Goal: Information Seeking & Learning: Check status

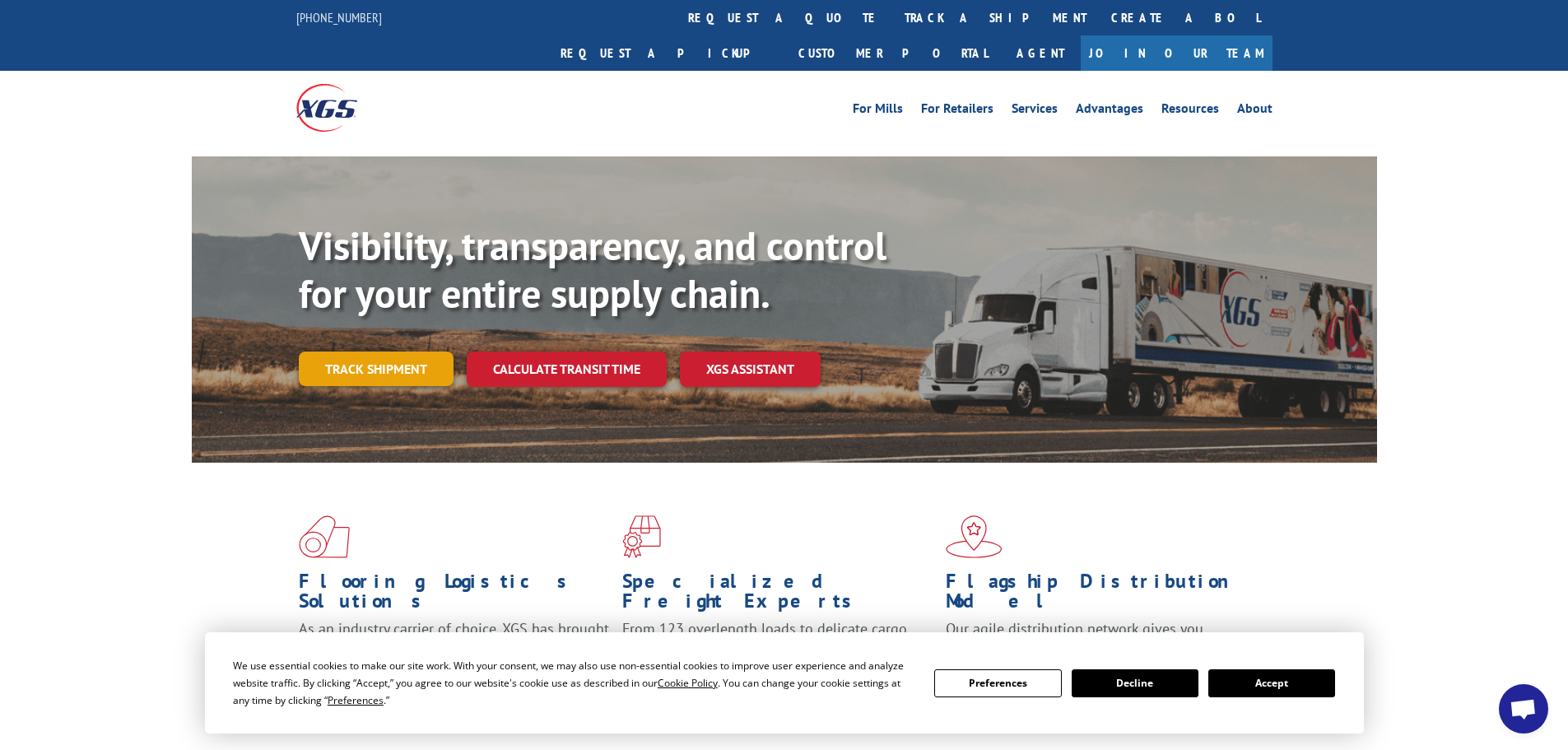
click at [405, 351] on link "Track shipment" at bounding box center [377, 368] width 155 height 34
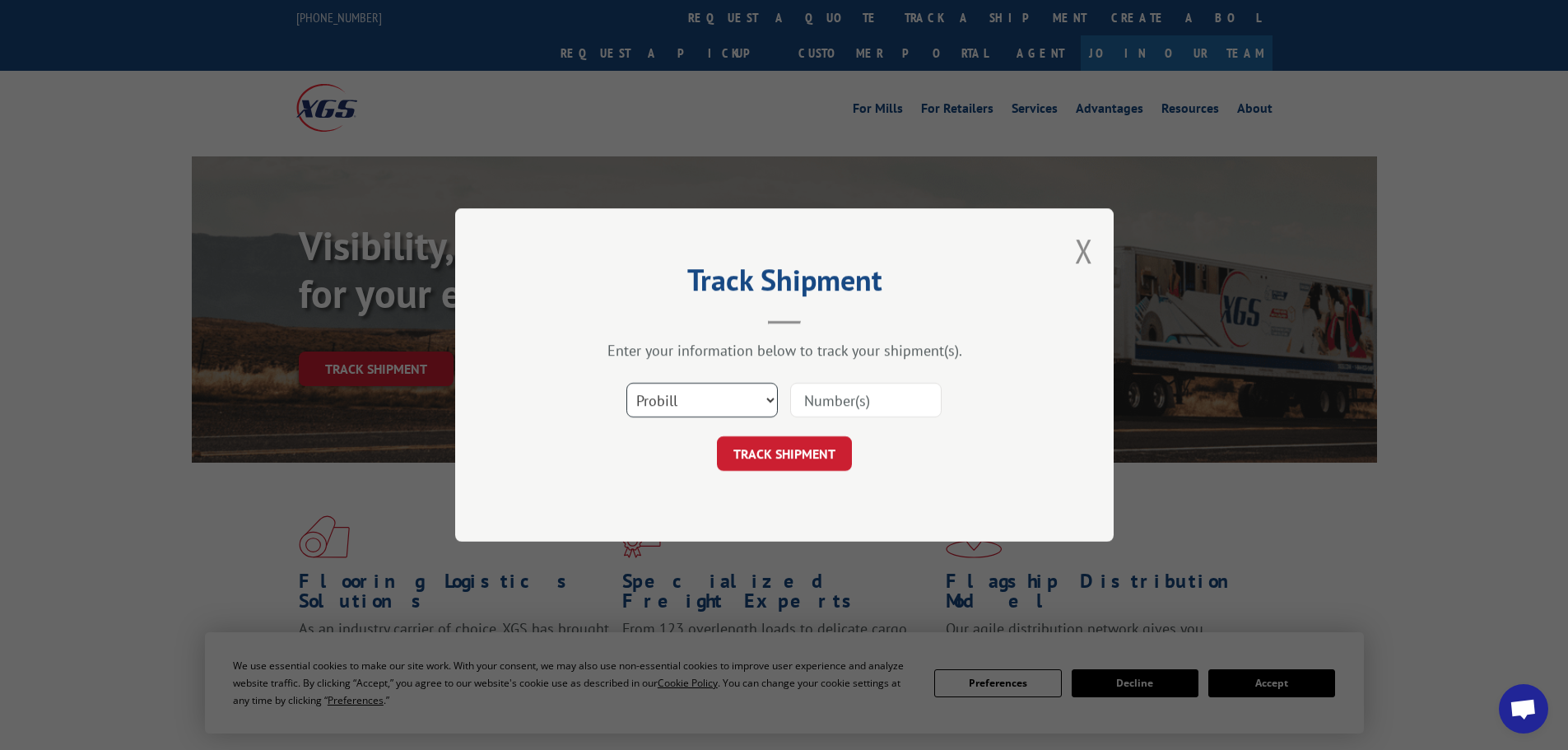
click at [717, 406] on select "Select category... Probill BOL PO" at bounding box center [702, 400] width 151 height 34
select select "bol"
click at [626, 383] on select "Select category... Probill BOL PO" at bounding box center [702, 400] width 151 height 34
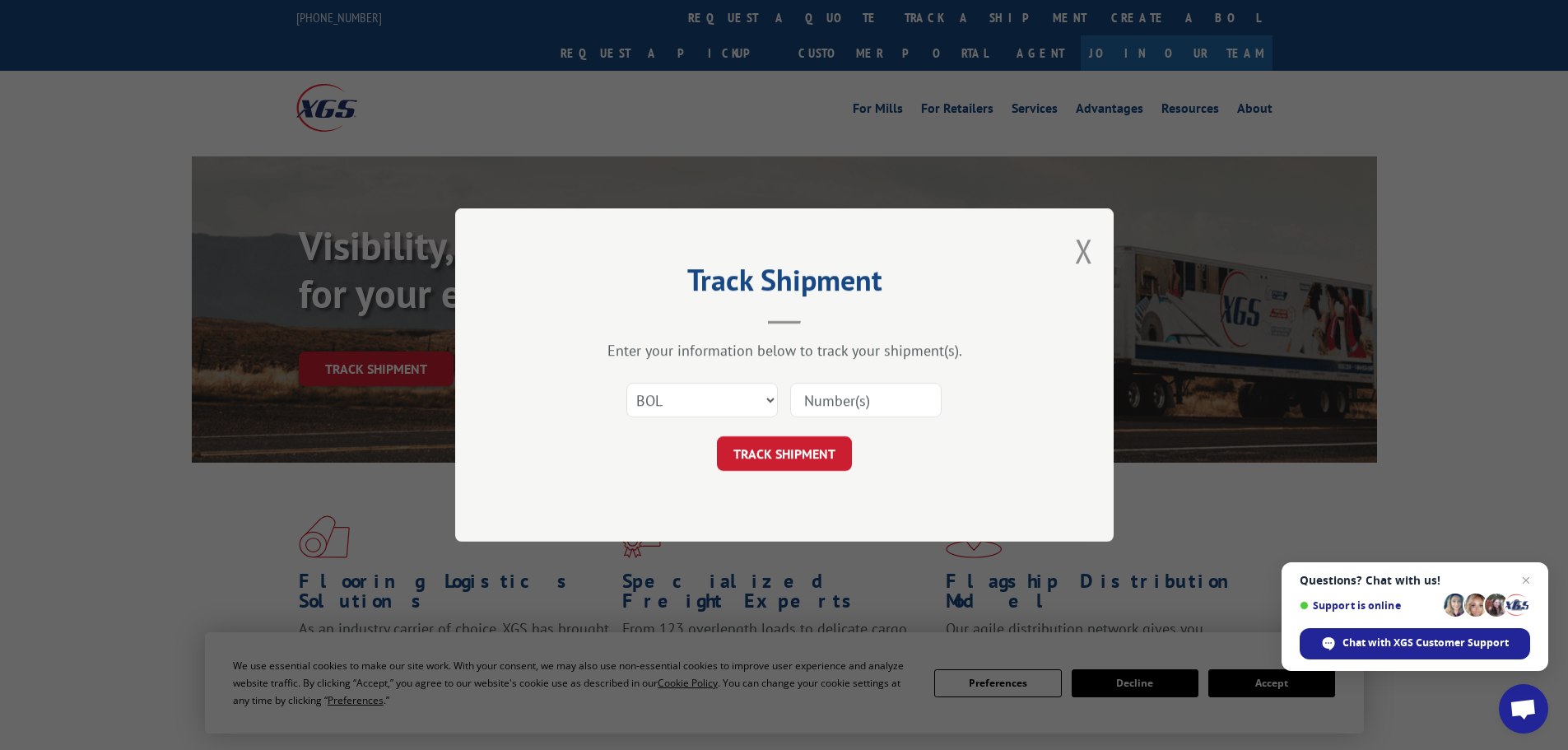
click at [871, 401] on input at bounding box center [865, 400] width 151 height 34
paste input "5443183"
type input "5443183"
click at [796, 460] on button "TRACK SHIPMENT" at bounding box center [785, 454] width 135 height 34
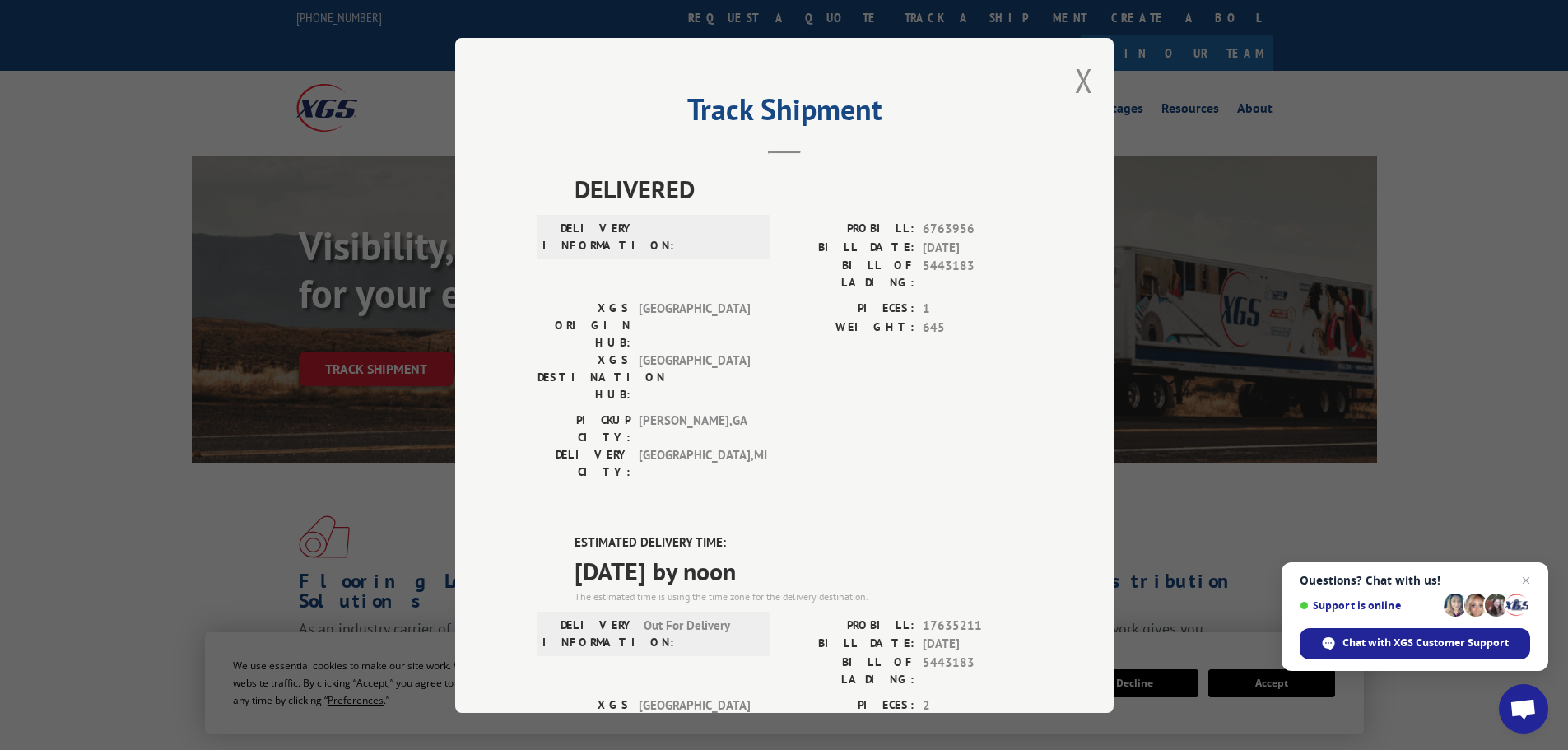
drag, startPoint x: 565, startPoint y: 457, endPoint x: 801, endPoint y: 489, distance: 238.2
copy div "ESTIMATED DELIVERY TIME: [DATE] by noon"
